Goal: Information Seeking & Learning: Check status

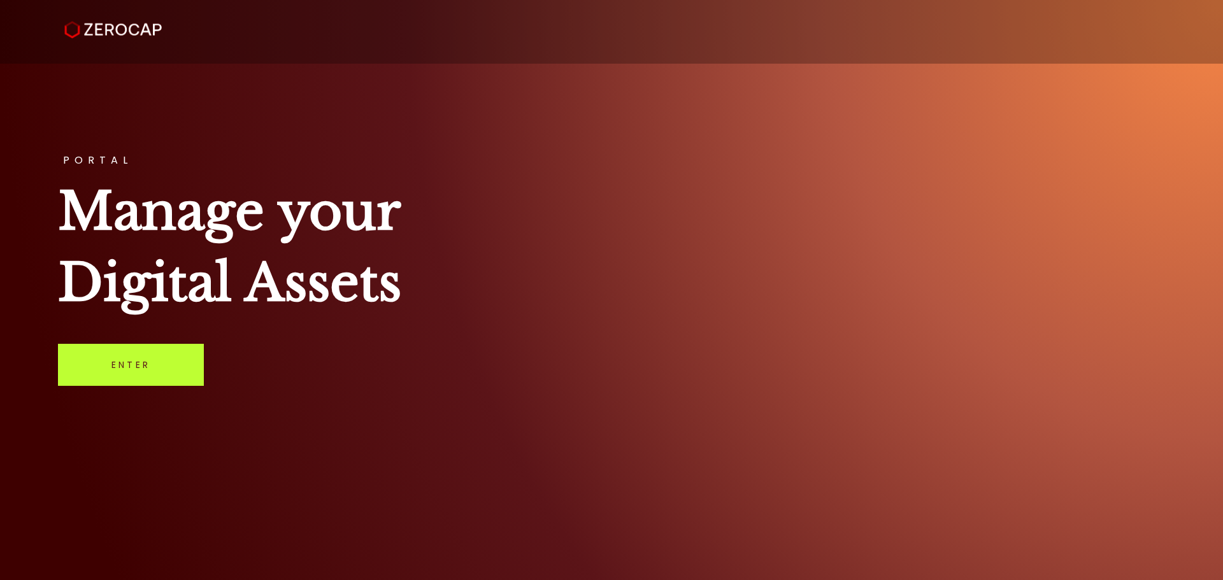
click at [143, 368] on link "Enter" at bounding box center [131, 365] width 146 height 42
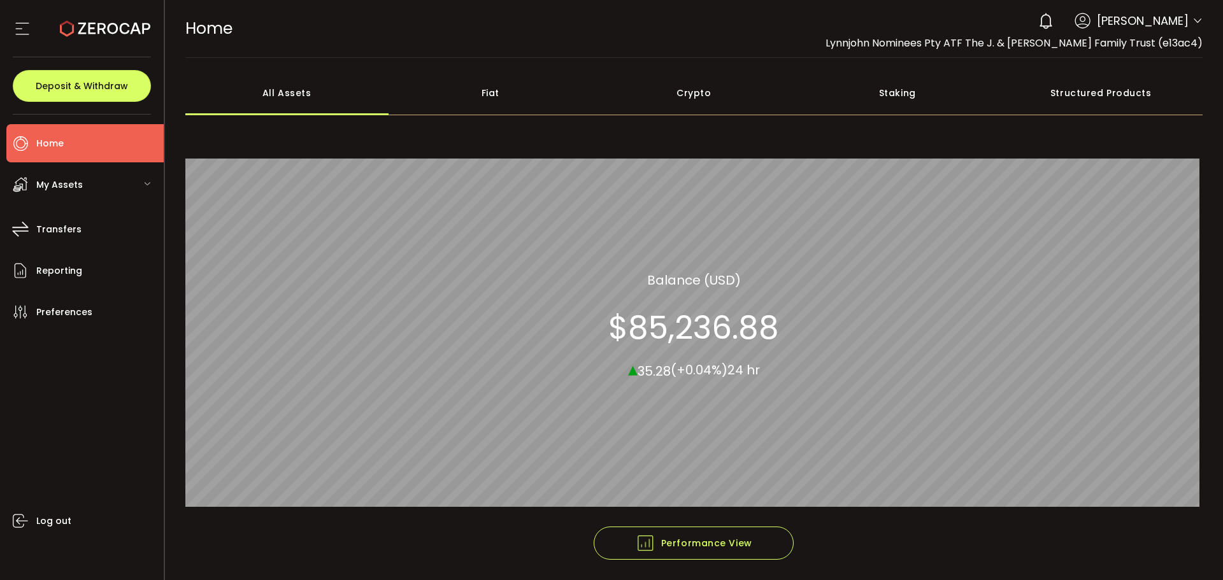
click at [134, 181] on div "My Assets" at bounding box center [84, 185] width 157 height 38
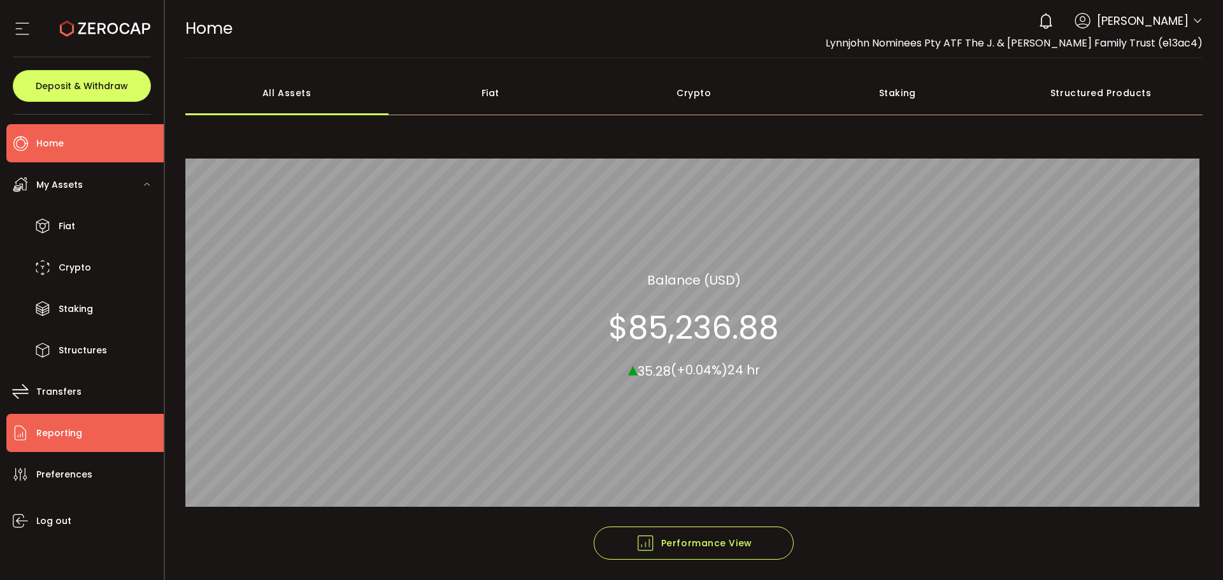
click at [45, 427] on span "Reporting" at bounding box center [59, 433] width 46 height 18
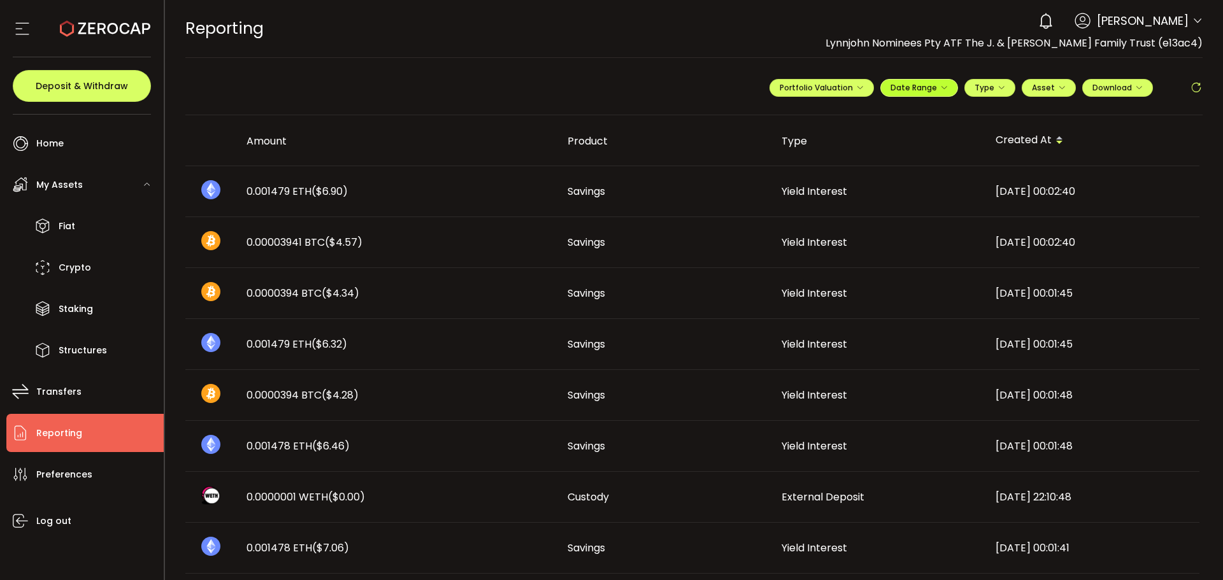
click at [940, 90] on icon "button" at bounding box center [944, 88] width 8 height 8
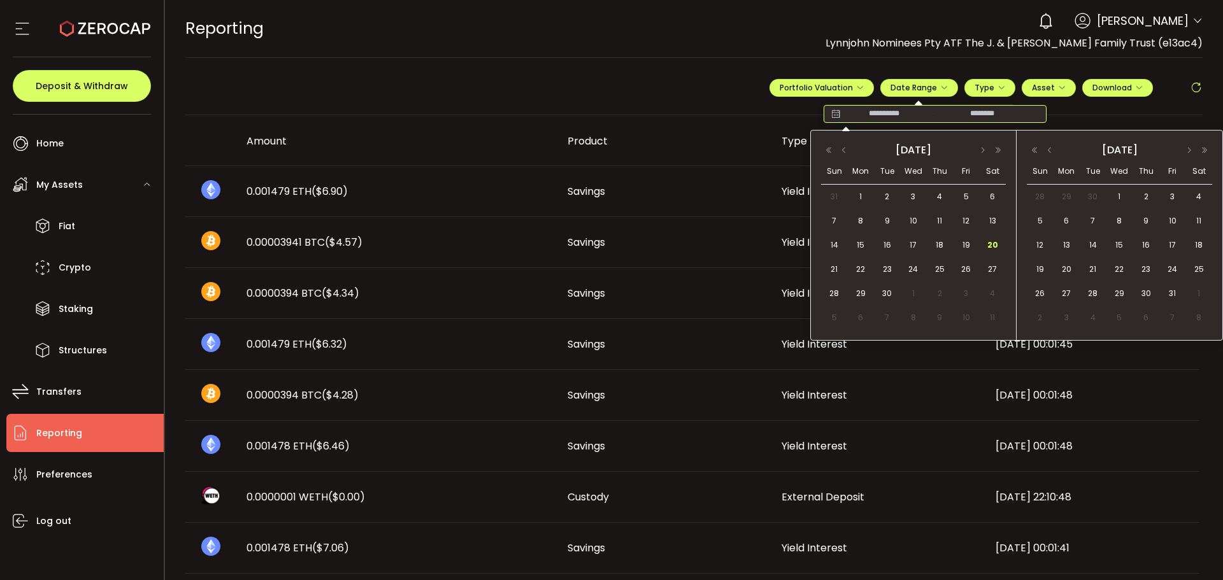
click at [864, 113] on input at bounding box center [884, 114] width 82 height 13
click at [842, 148] on button "button" at bounding box center [843, 150] width 15 height 9
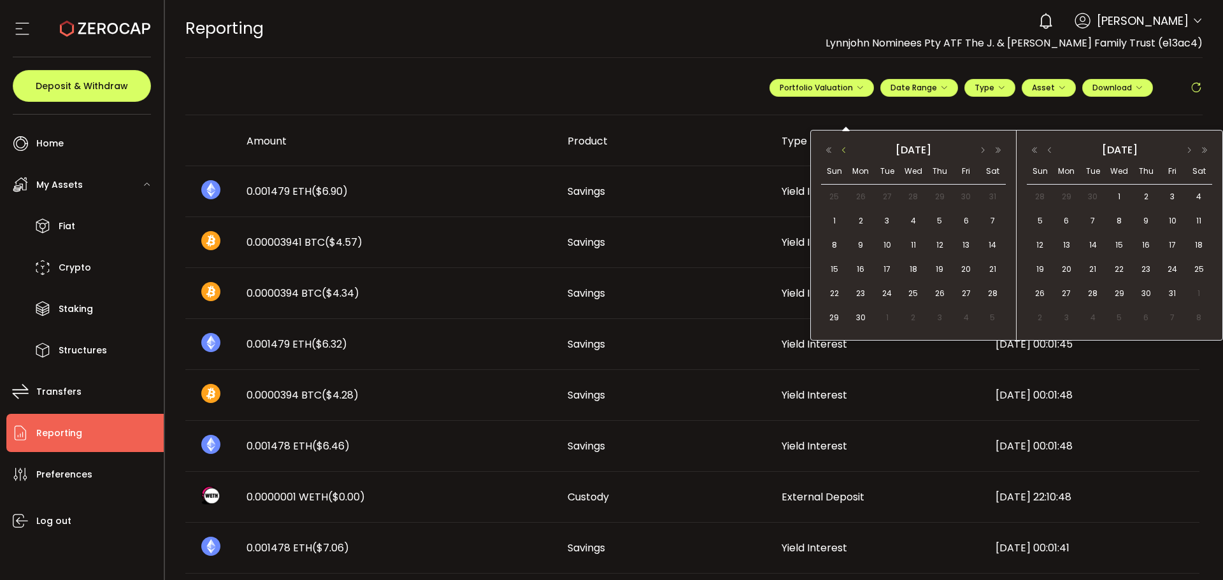
click at [842, 148] on button "button" at bounding box center [843, 150] width 15 height 9
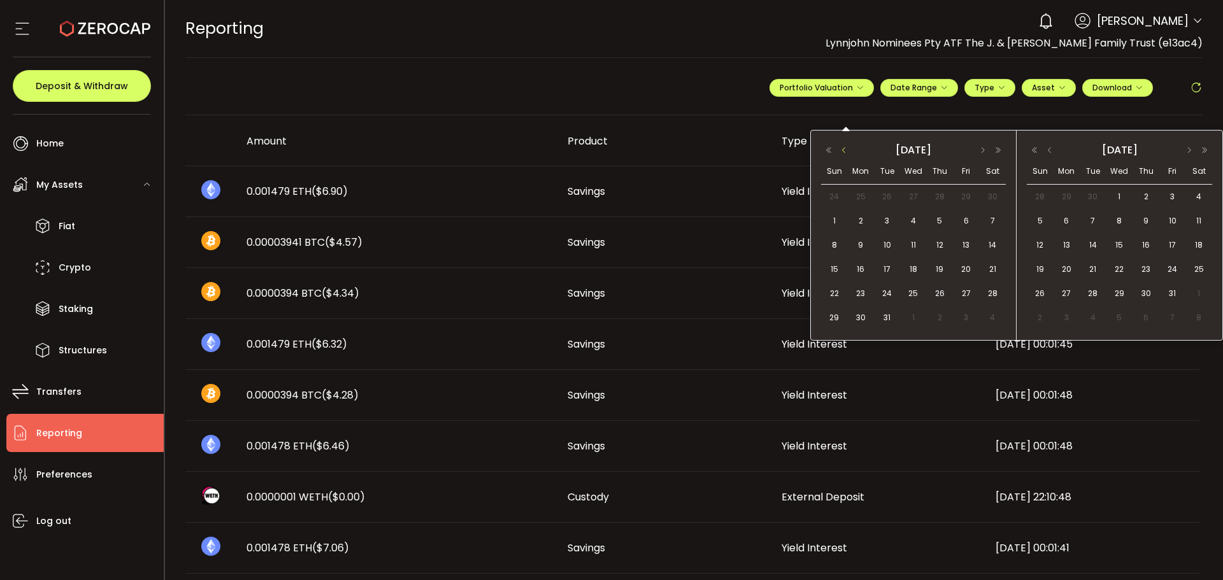
click at [842, 148] on button "button" at bounding box center [843, 150] width 15 height 9
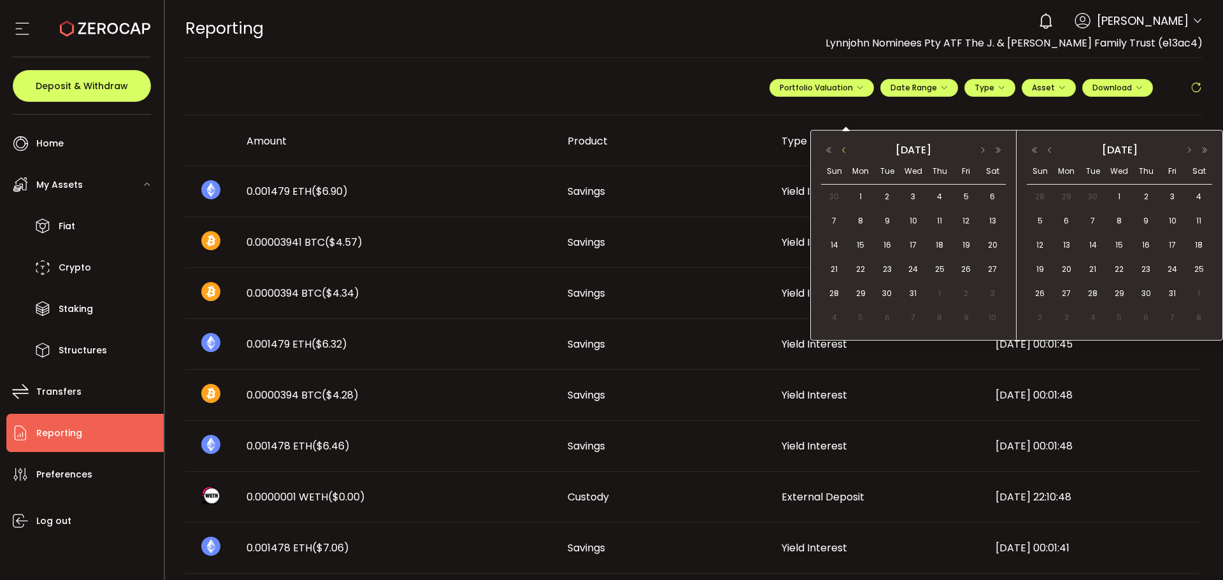
click at [842, 148] on button "button" at bounding box center [843, 150] width 15 height 9
click at [862, 313] on span "1" at bounding box center [860, 317] width 15 height 15
click at [859, 318] on span "1" at bounding box center [860, 317] width 15 height 15
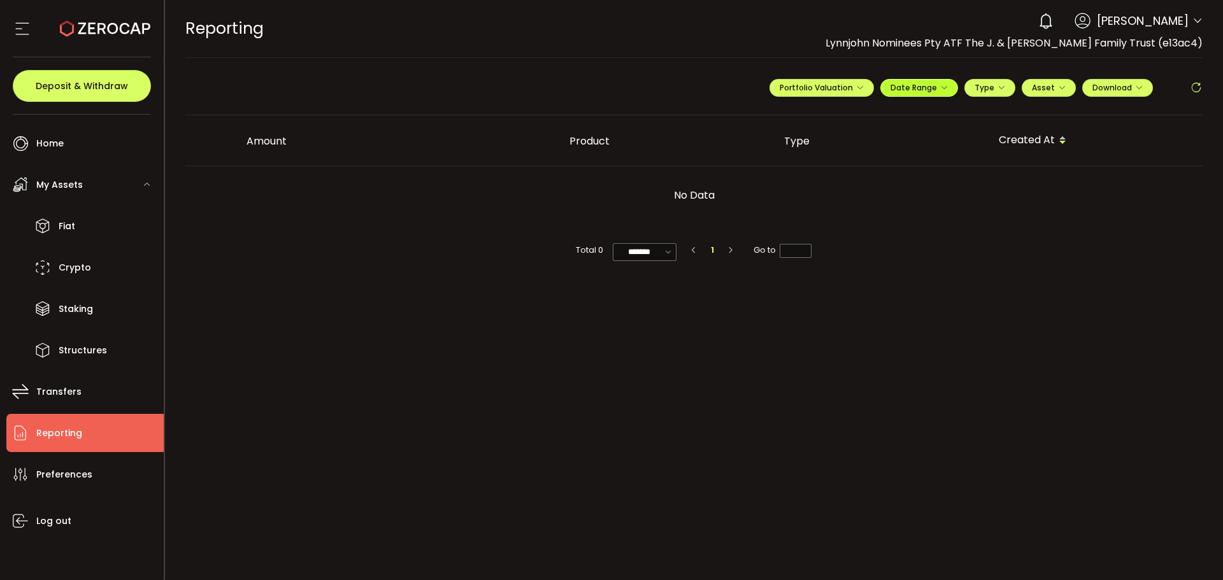
click at [936, 85] on span "Date Range" at bounding box center [918, 87] width 57 height 11
click at [1026, 116] on icon at bounding box center [1031, 114] width 16 height 13
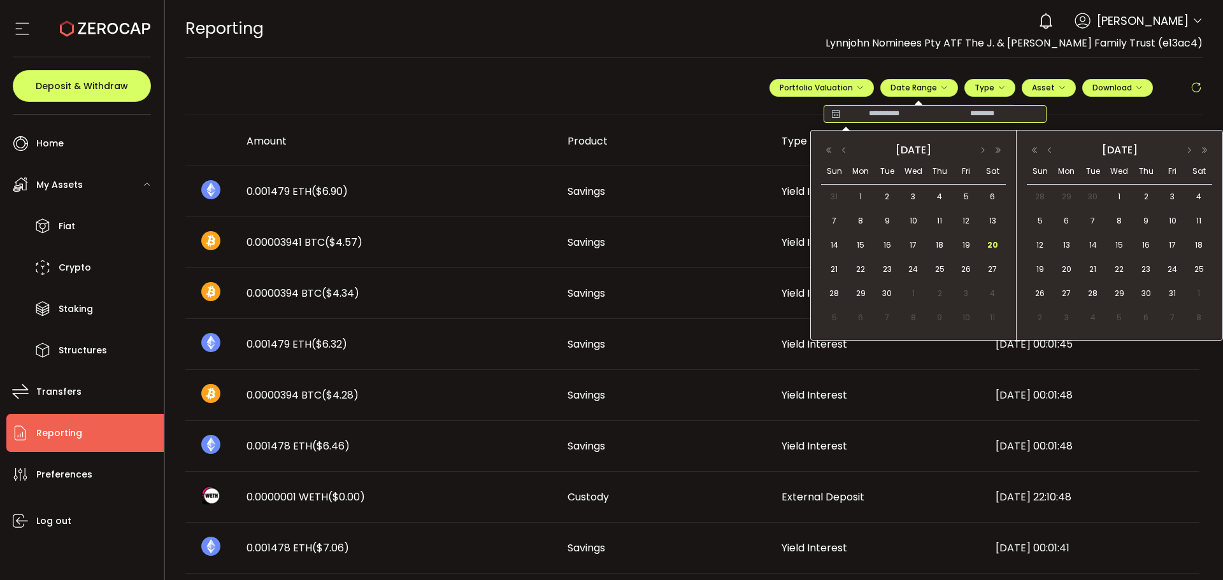
click at [883, 113] on input at bounding box center [884, 114] width 82 height 13
click at [1061, 88] on button "Asset" at bounding box center [1049, 88] width 54 height 18
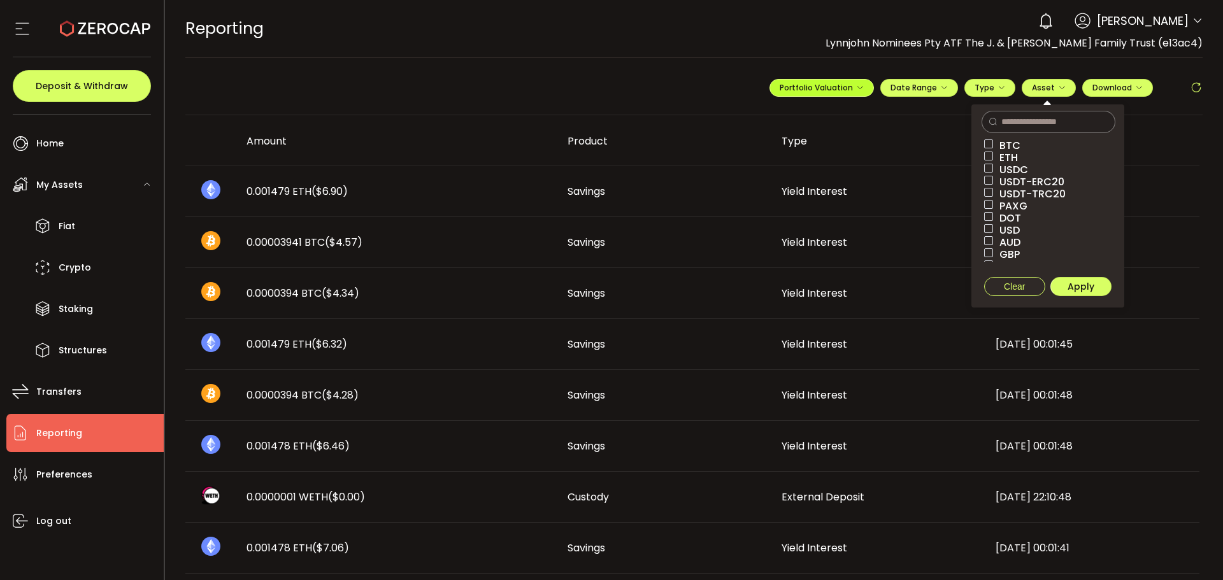
click at [800, 89] on span "Portfolio Valuation" at bounding box center [822, 87] width 84 height 11
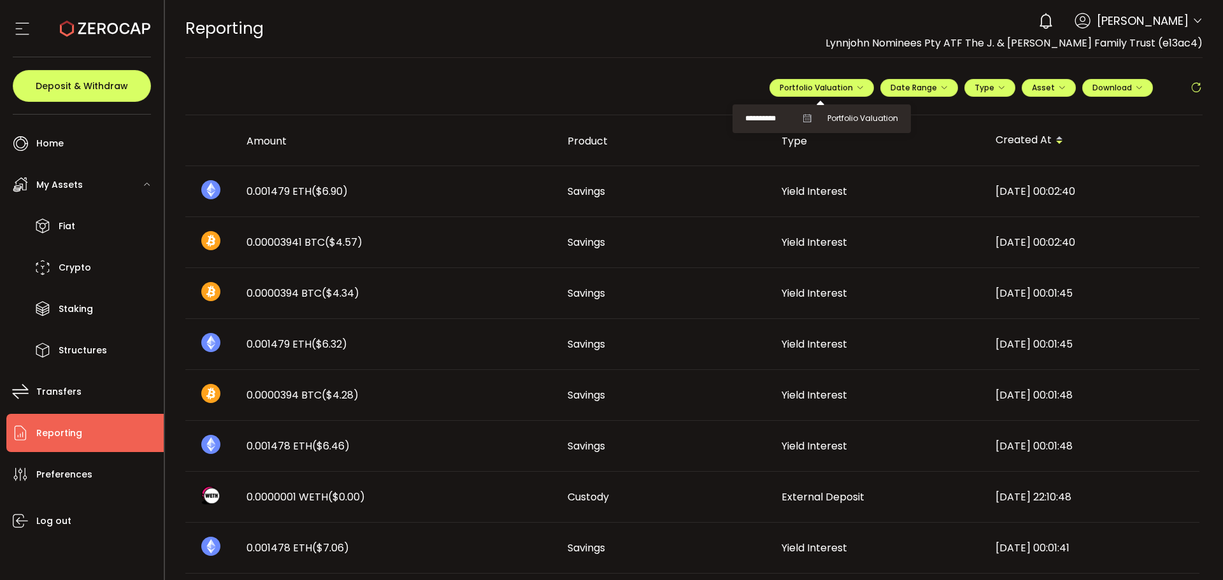
click at [802, 116] on icon at bounding box center [806, 118] width 9 height 9
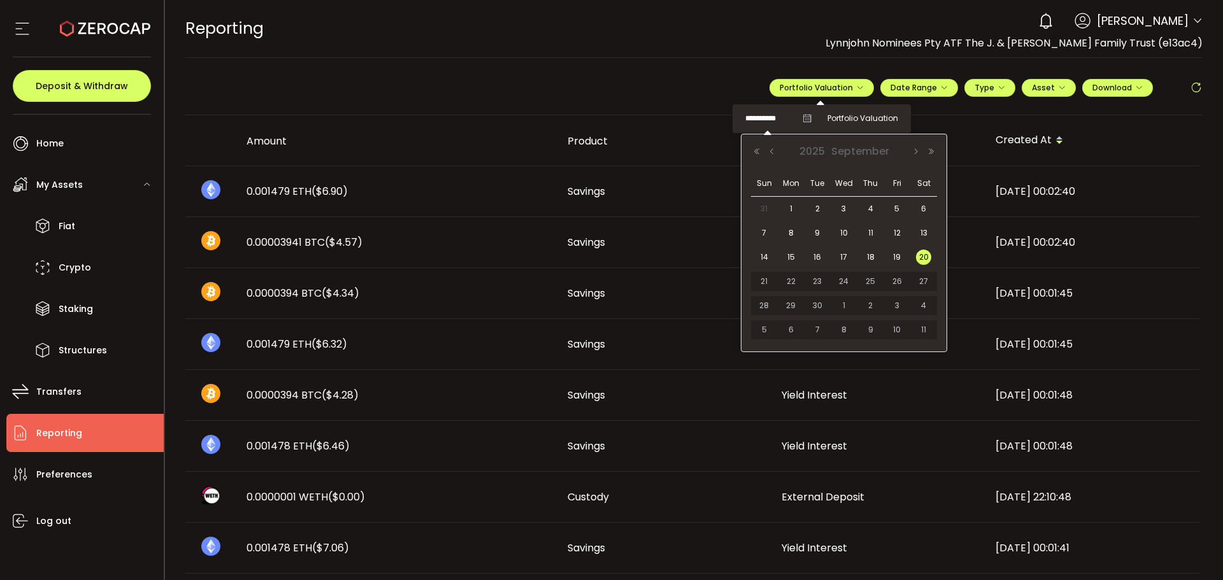
click at [748, 122] on input "**********" at bounding box center [770, 119] width 51 height 16
click at [771, 153] on button "Previous Month" at bounding box center [771, 151] width 15 height 9
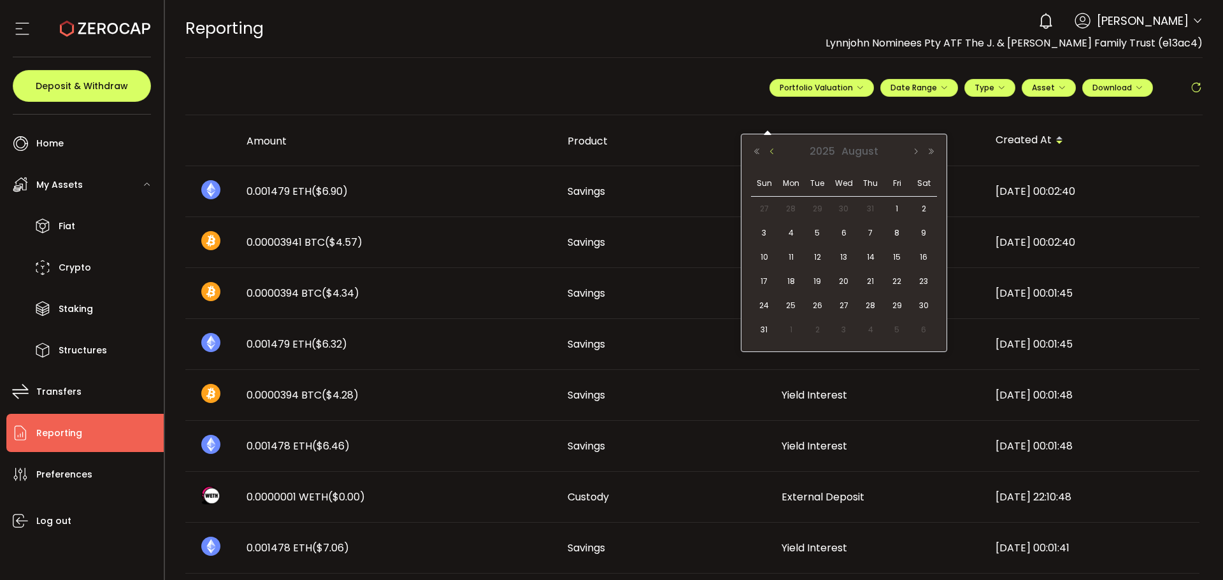
click at [771, 153] on button "Previous Month" at bounding box center [771, 151] width 15 height 9
click at [785, 206] on span "30" at bounding box center [790, 208] width 15 height 15
